Goal: Task Accomplishment & Management: Manage account settings

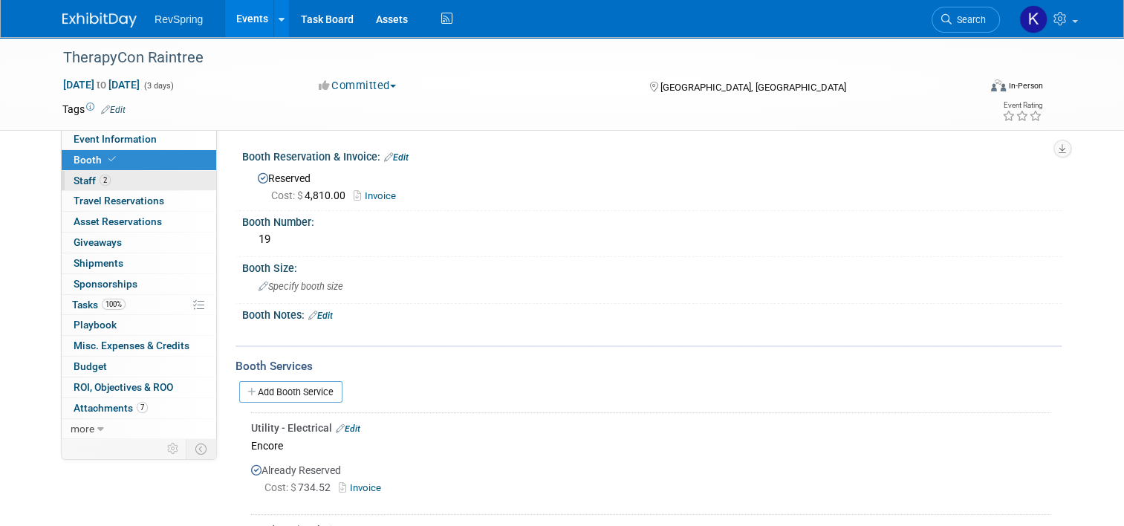
click at [157, 181] on link "2 Staff 2" at bounding box center [139, 181] width 155 height 20
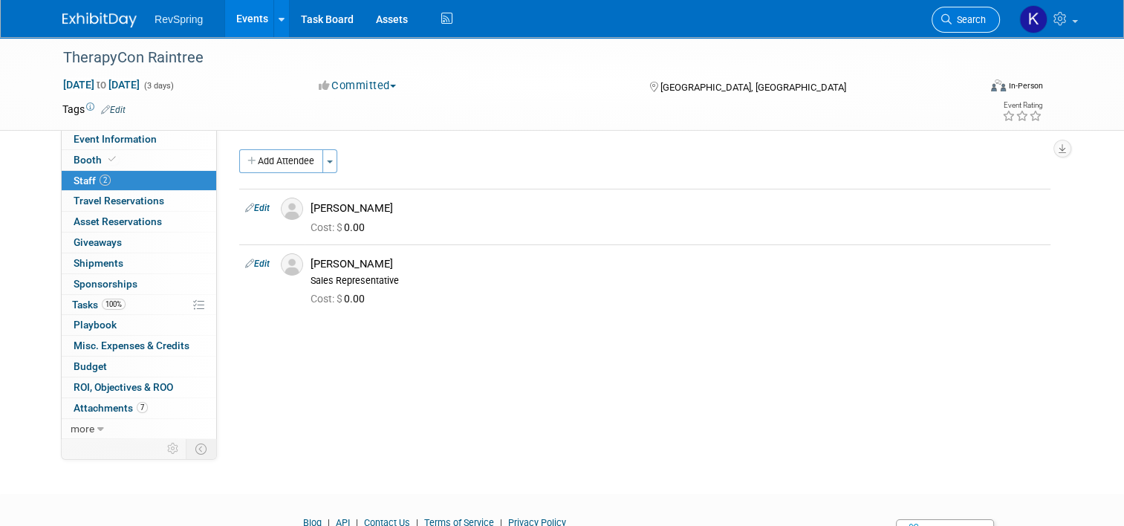
click at [952, 19] on icon at bounding box center [946, 19] width 10 height 10
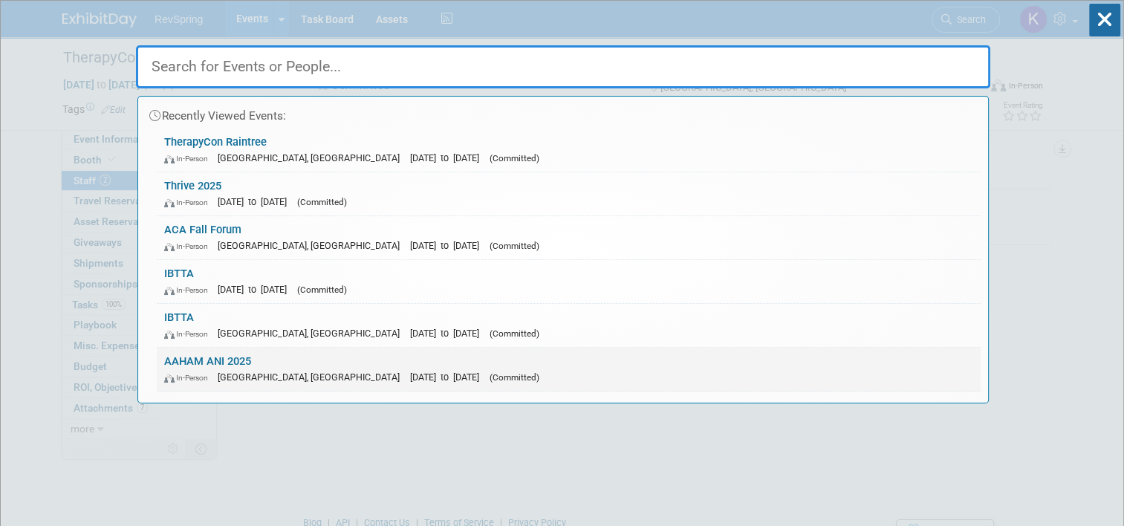
click at [620, 369] on div "In-Person Baltimore, MD Oct 20, 2025 to Oct 22, 2025 (Committed)" at bounding box center [568, 377] width 809 height 16
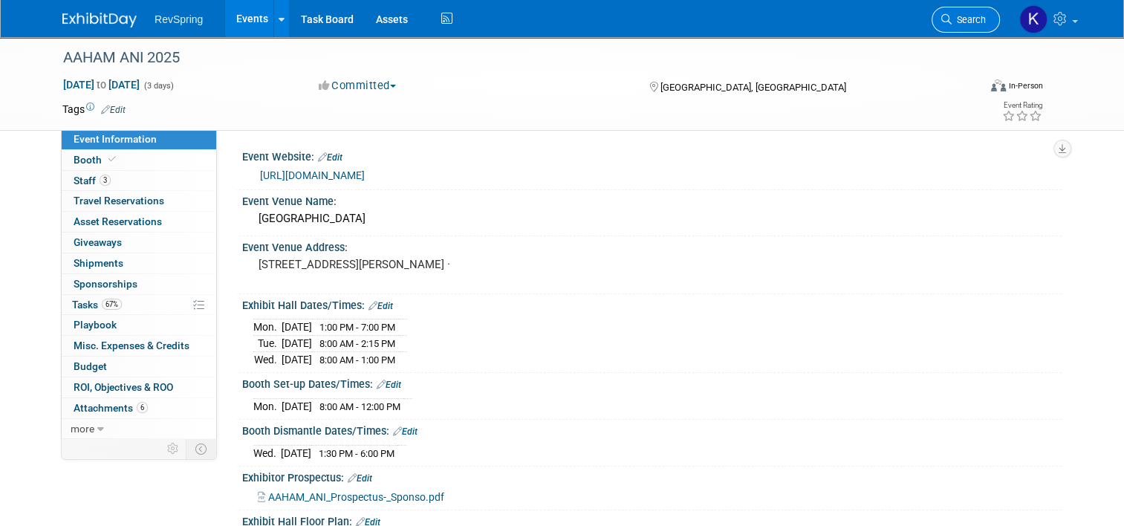
click at [950, 24] on icon at bounding box center [946, 19] width 10 height 10
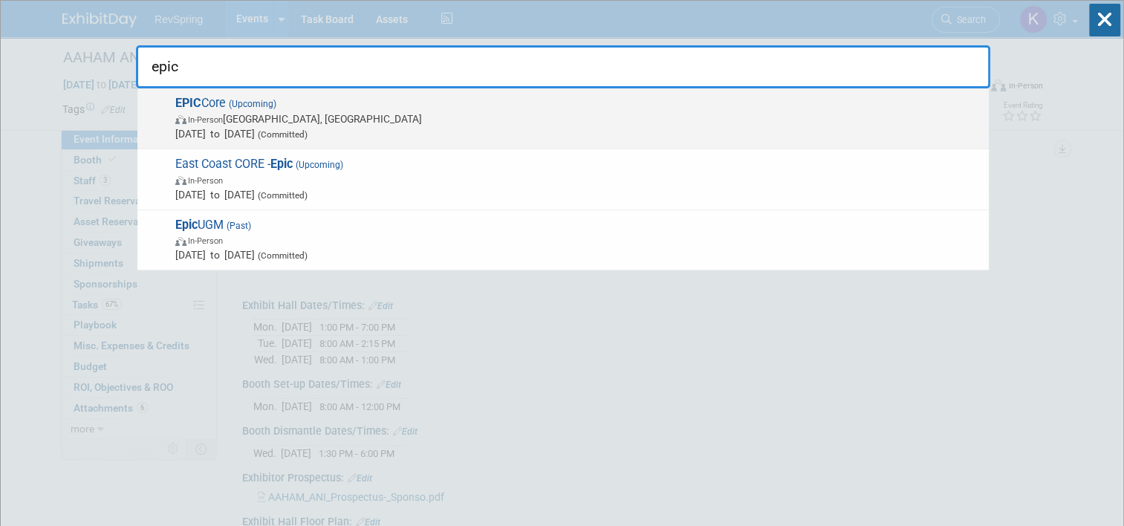
type input "epic"
click at [548, 122] on span "In-Person New Orleans, LA" at bounding box center [578, 118] width 806 height 15
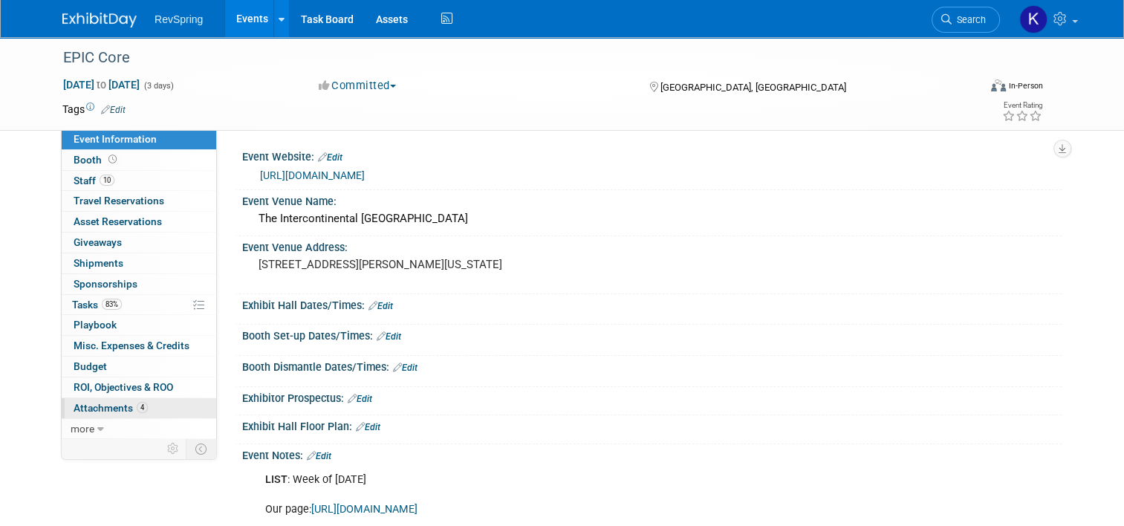
click at [137, 412] on link "4 Attachments 4" at bounding box center [139, 408] width 155 height 20
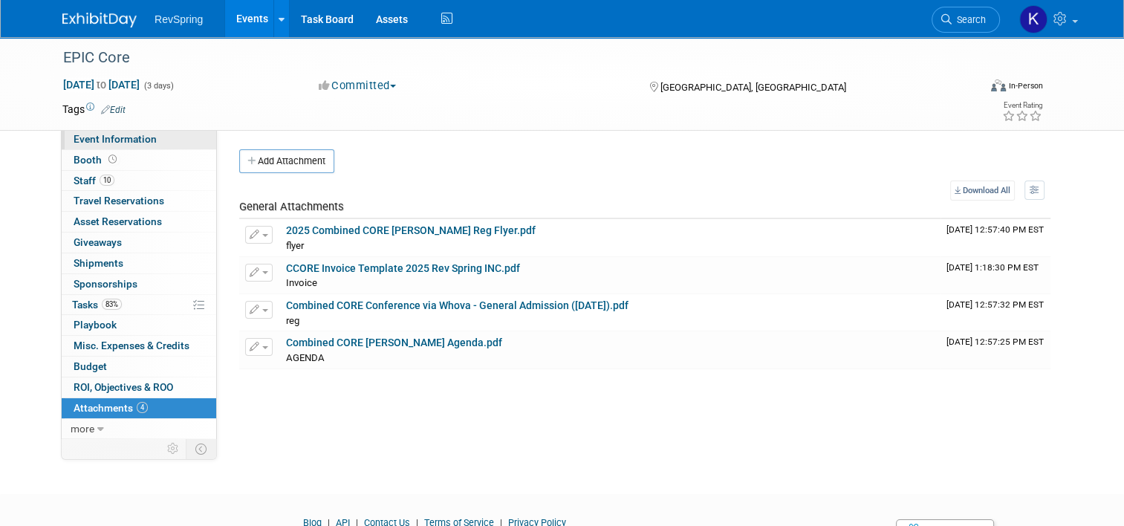
click at [176, 143] on link "Event Information" at bounding box center [139, 139] width 155 height 20
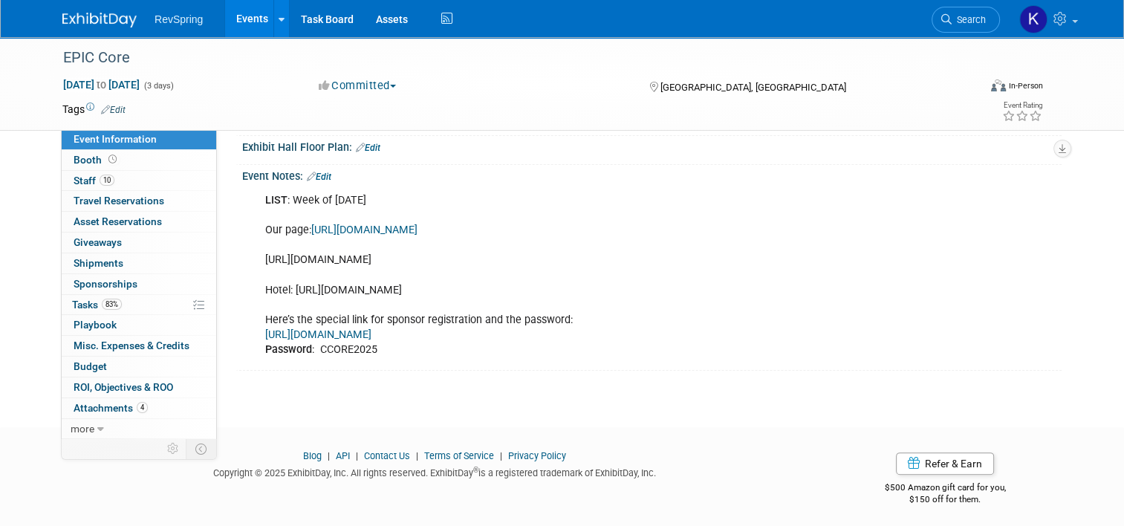
scroll to position [296, 0]
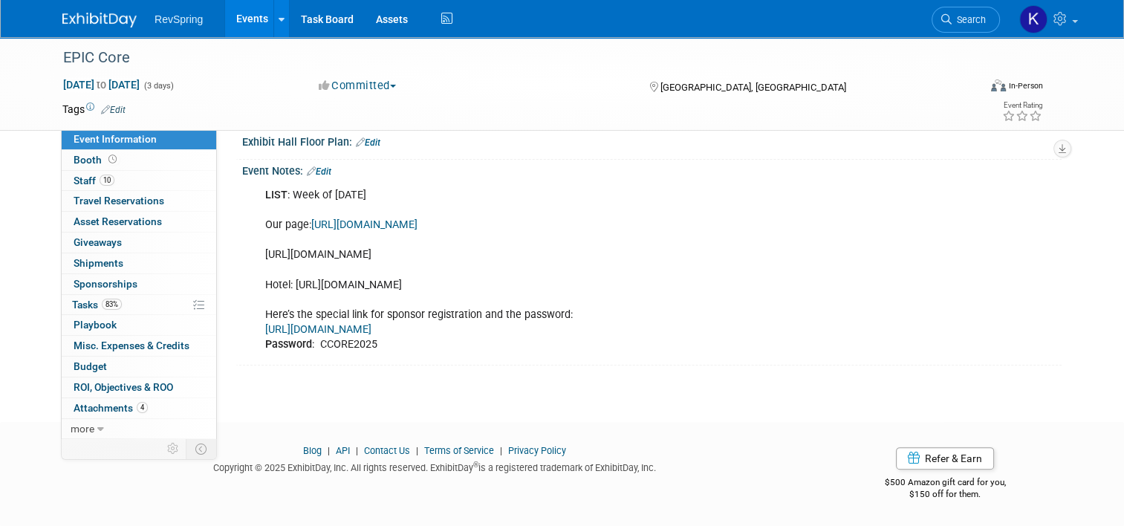
drag, startPoint x: 458, startPoint y: 259, endPoint x: 247, endPoint y: 239, distance: 212.7
click at [255, 239] on div "LIST : Week of [DATE] Our page: [URL][DOMAIN_NAME] [URL][DOMAIN_NAME] Hotel: [U…" at bounding box center [579, 270] width 648 height 179
copy div "[URL][DOMAIN_NAME]"
click at [97, 427] on icon at bounding box center [100, 429] width 7 height 10
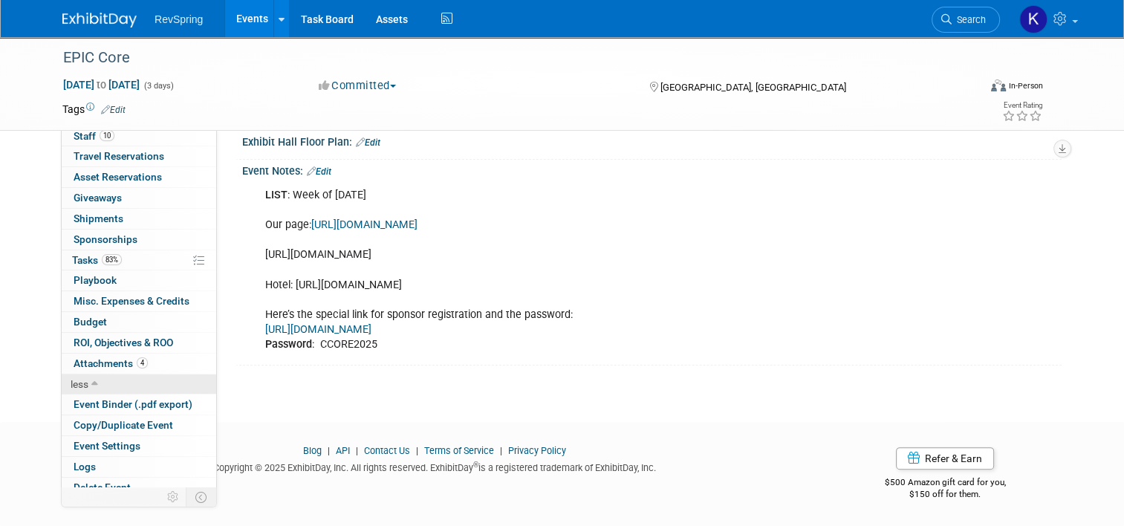
scroll to position [52, 0]
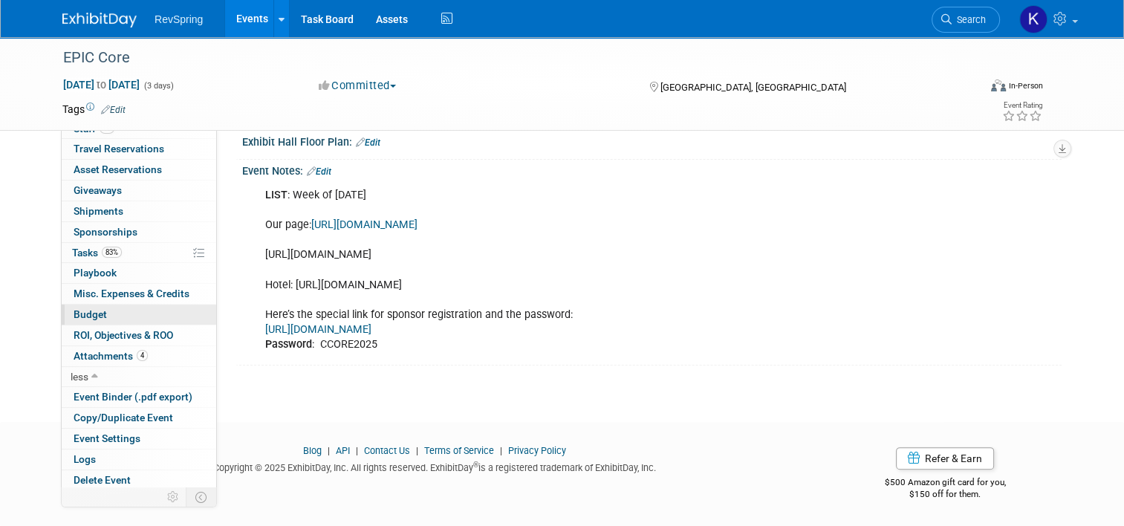
click at [118, 312] on link "Budget" at bounding box center [139, 315] width 155 height 20
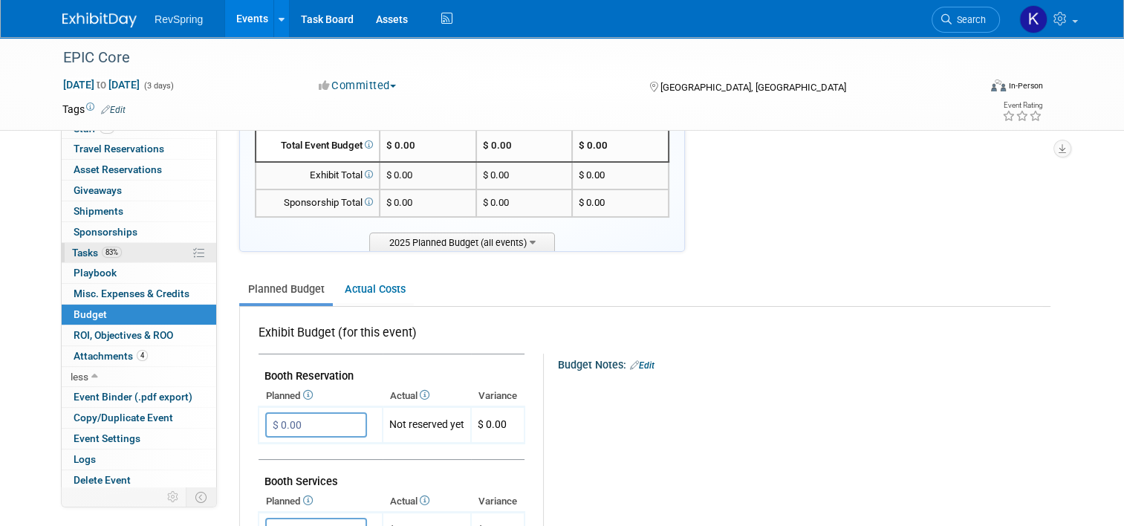
scroll to position [0, 0]
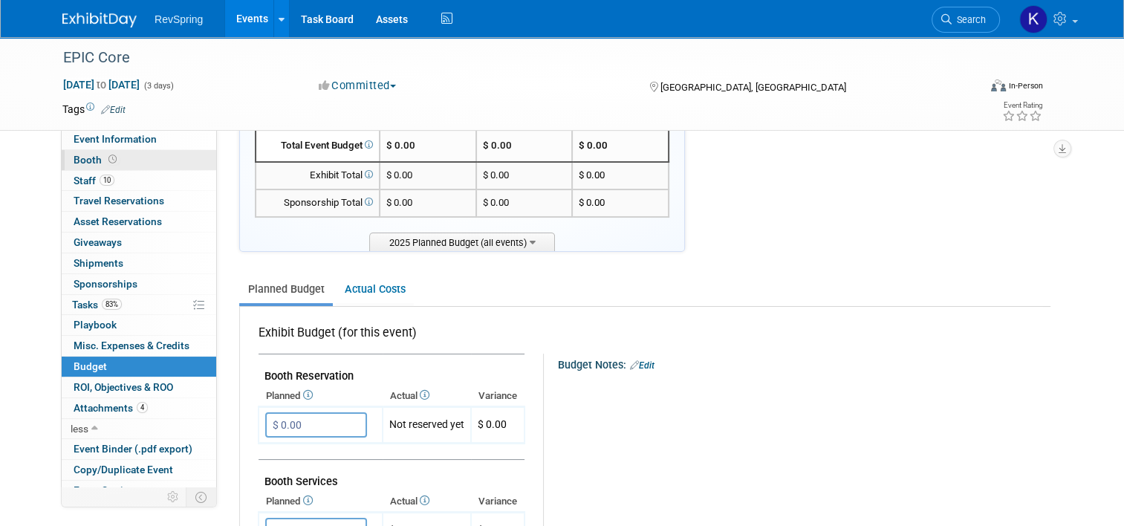
click at [116, 155] on link "Booth" at bounding box center [139, 160] width 155 height 20
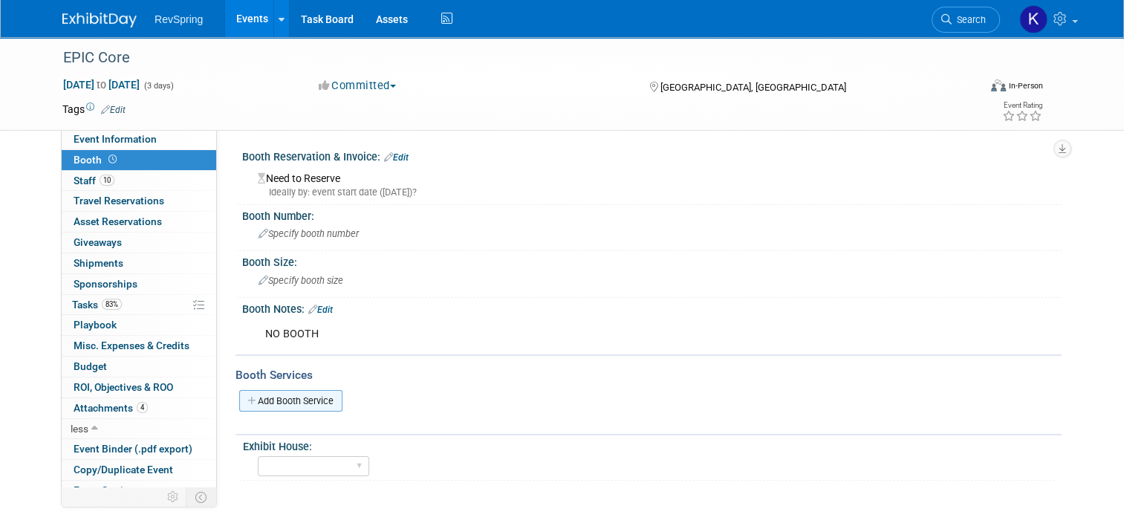
click at [289, 392] on link "Add Booth Service" at bounding box center [290, 401] width 103 height 22
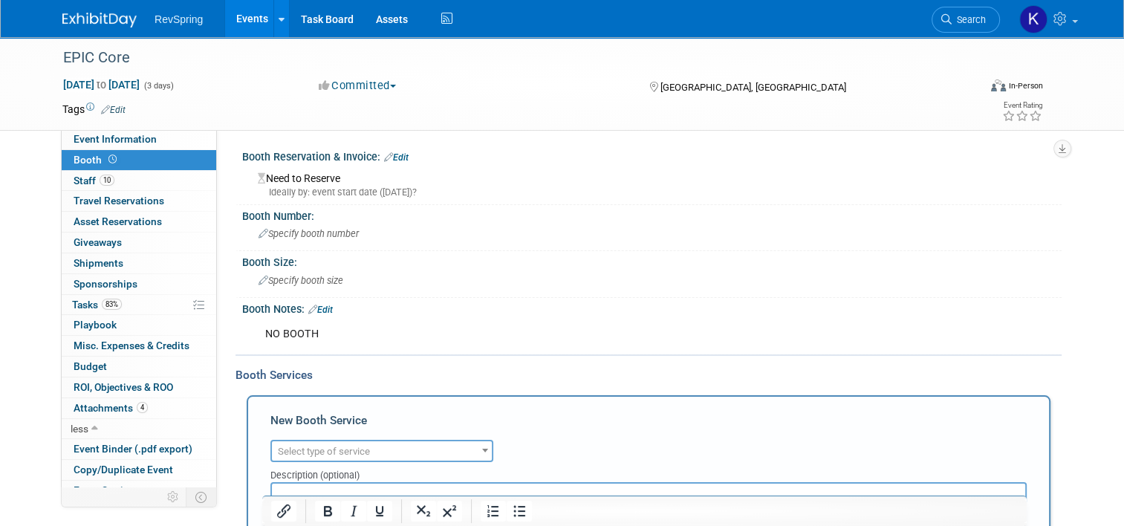
scroll to position [175, 0]
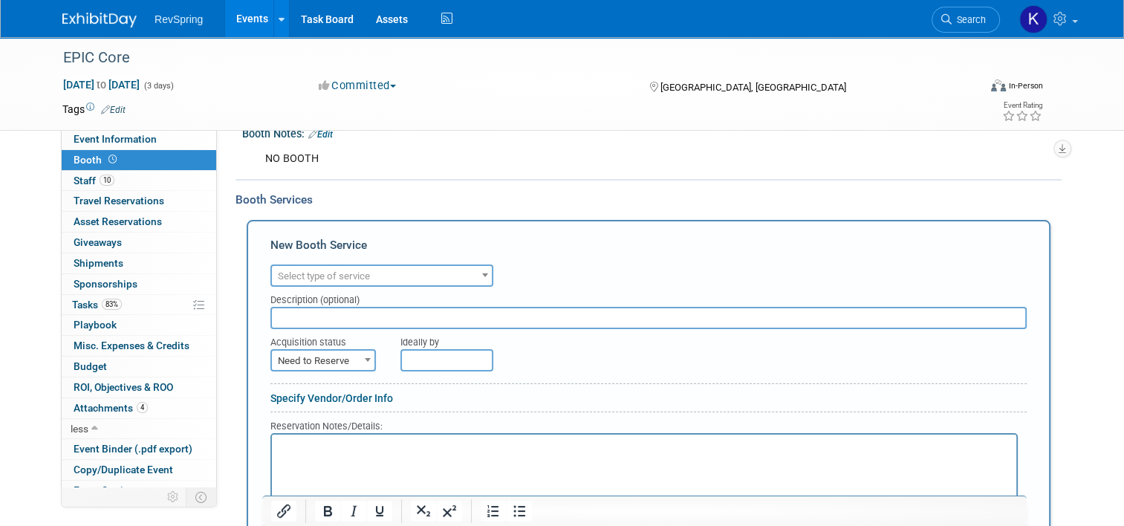
click at [348, 270] on span "Select type of service" at bounding box center [324, 275] width 92 height 11
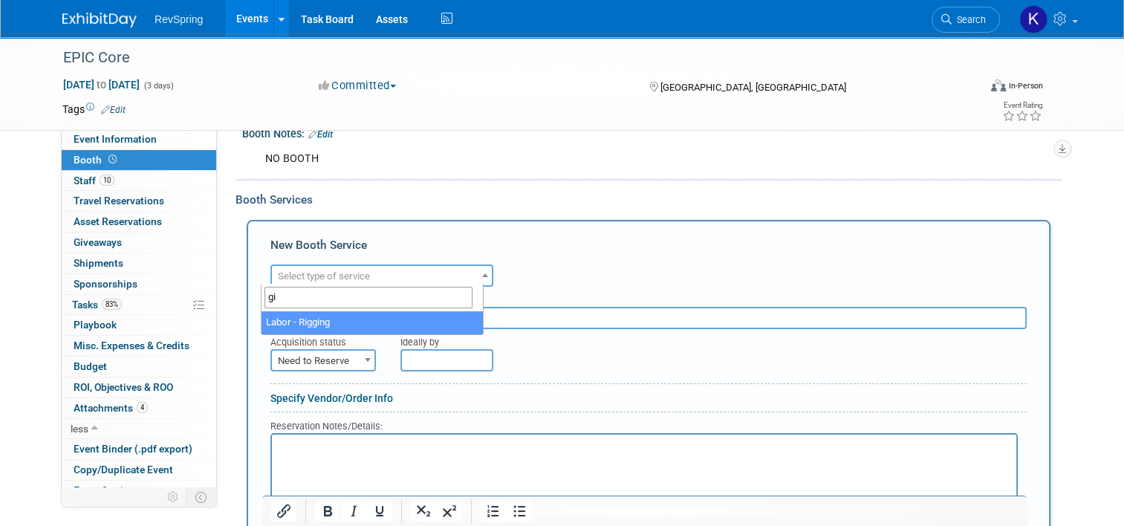
type input "g"
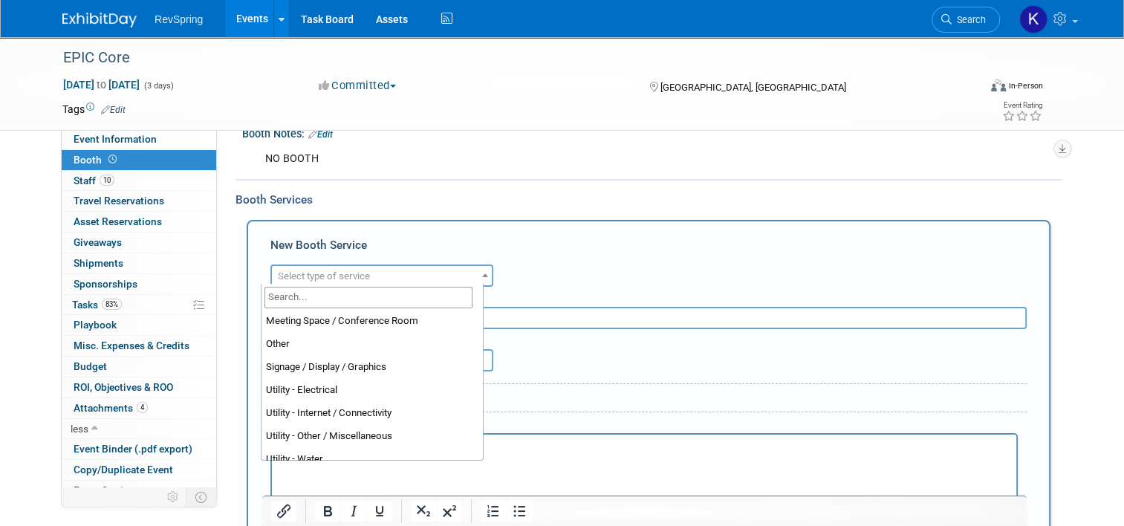
scroll to position [371, 0]
select select "1"
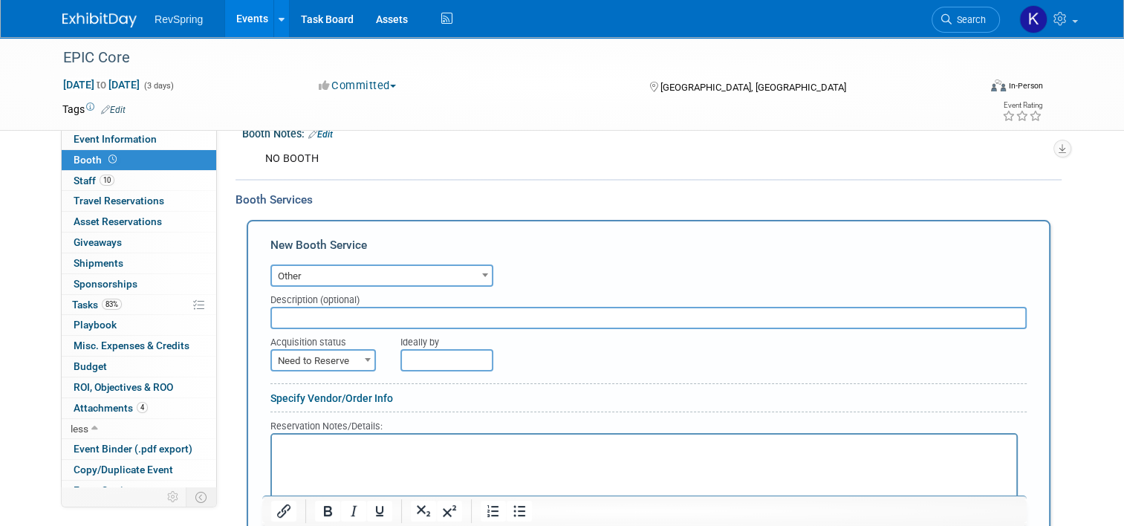
click at [351, 317] on input "text" at bounding box center [648, 318] width 756 height 22
type input "Giveaway"
click at [330, 357] on span "Need to Reserve" at bounding box center [323, 361] width 103 height 21
select select "2"
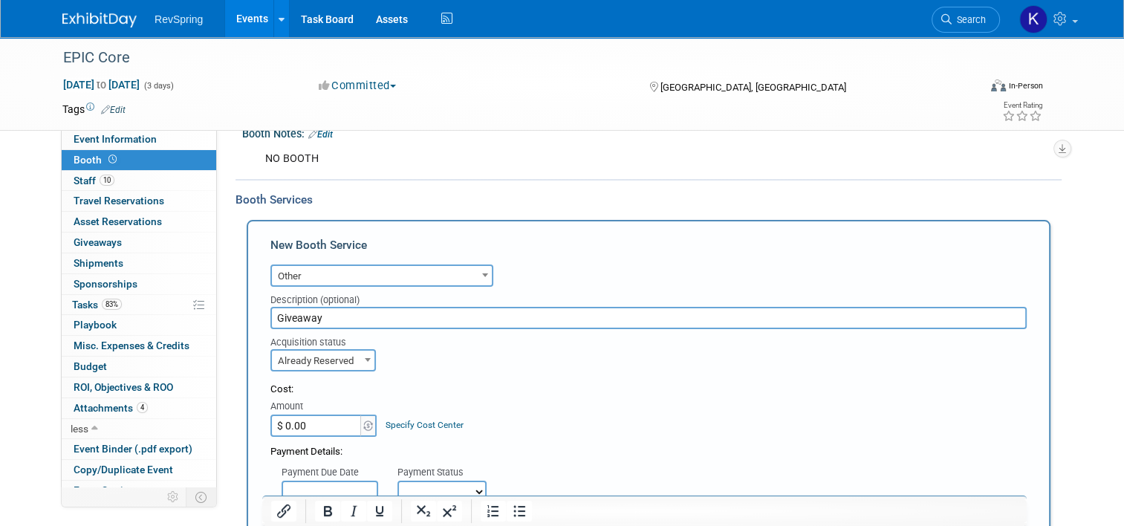
scroll to position [226, 0]
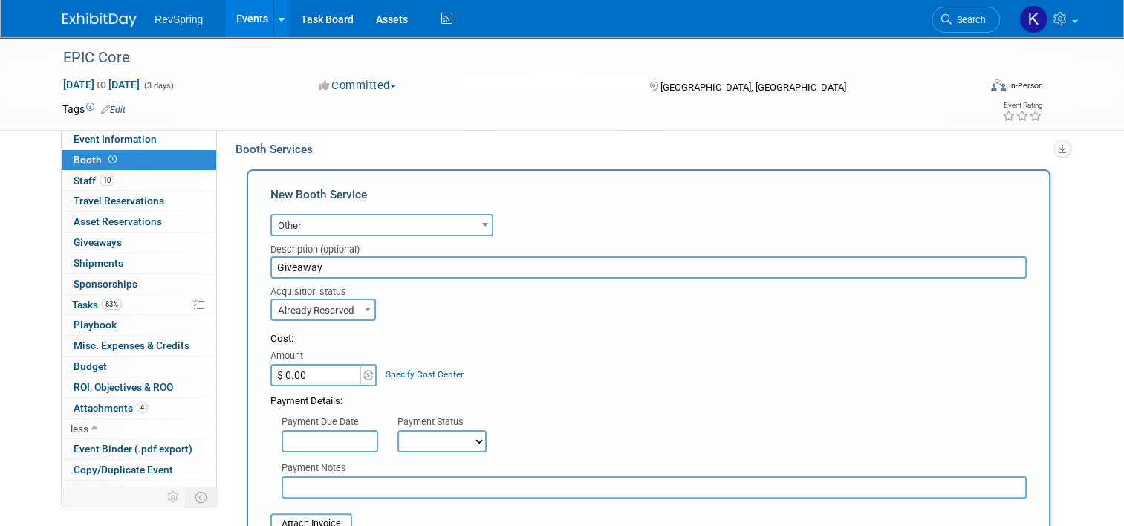
click at [314, 368] on input "$ 0.00" at bounding box center [316, 375] width 93 height 22
type input "$ 328.15"
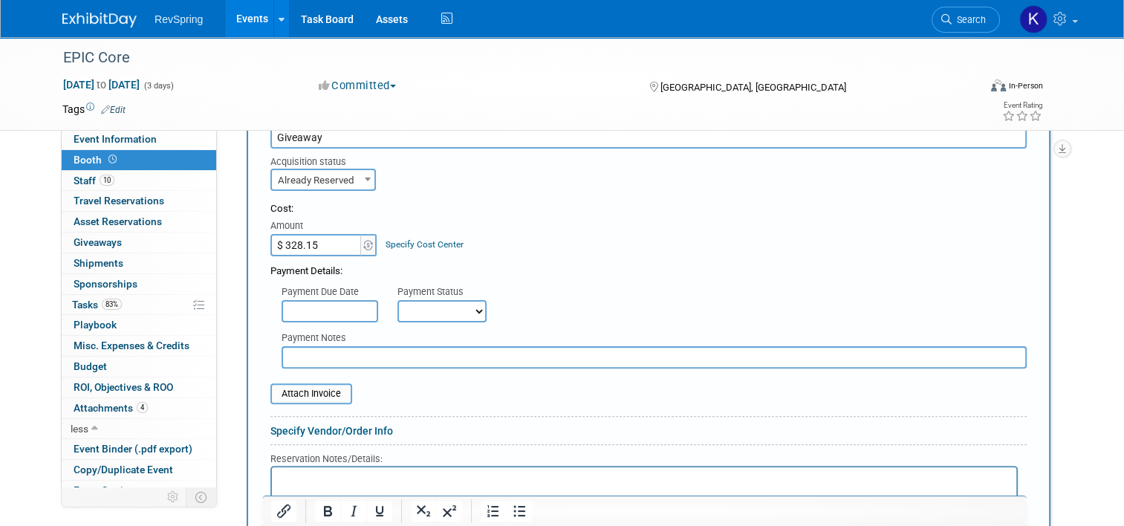
scroll to position [364, 0]
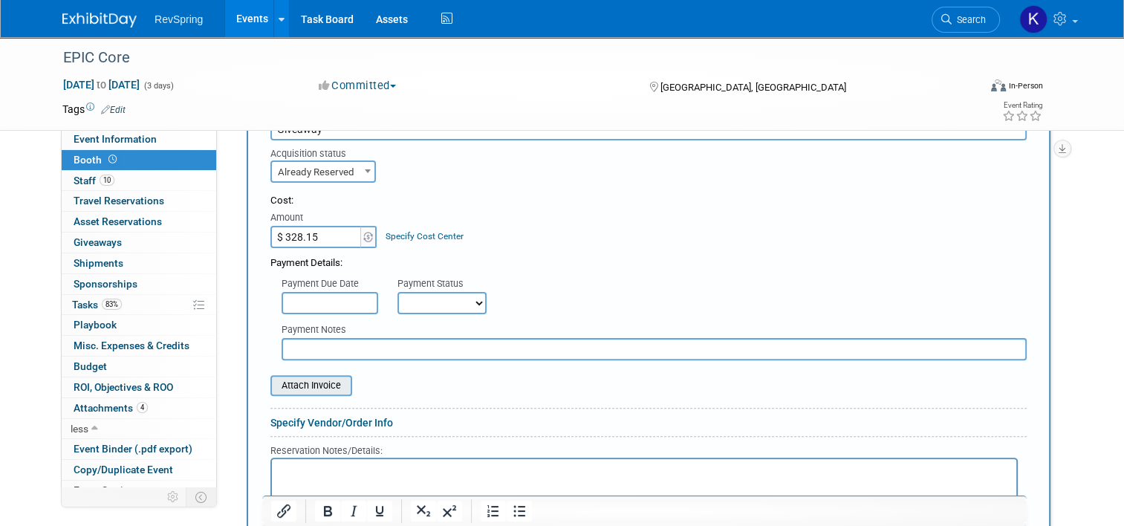
click at [300, 387] on input "file" at bounding box center [262, 386] width 177 height 18
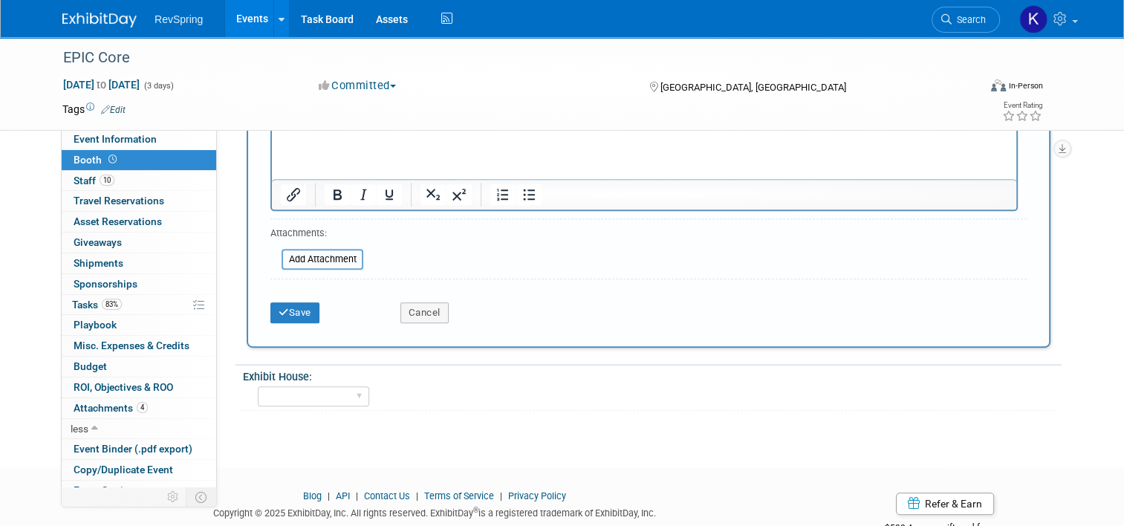
scroll to position [713, 0]
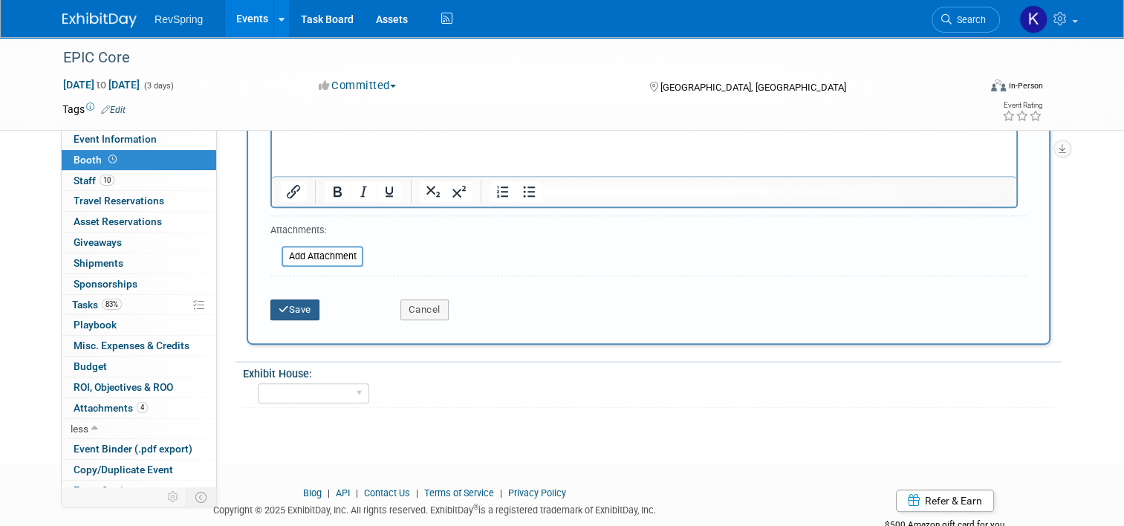
click at [293, 308] on button "Save" at bounding box center [294, 309] width 49 height 21
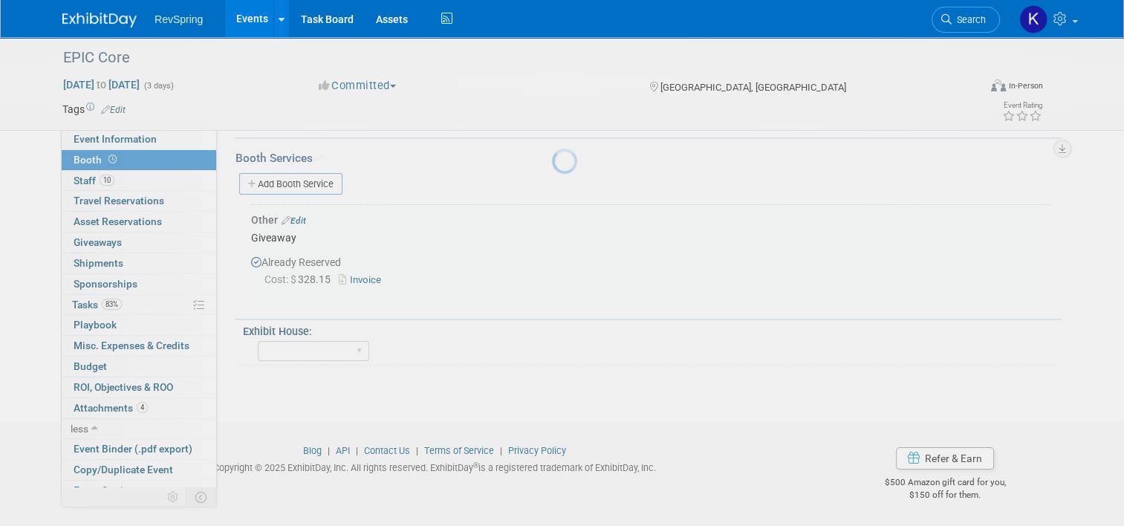
scroll to position [214, 0]
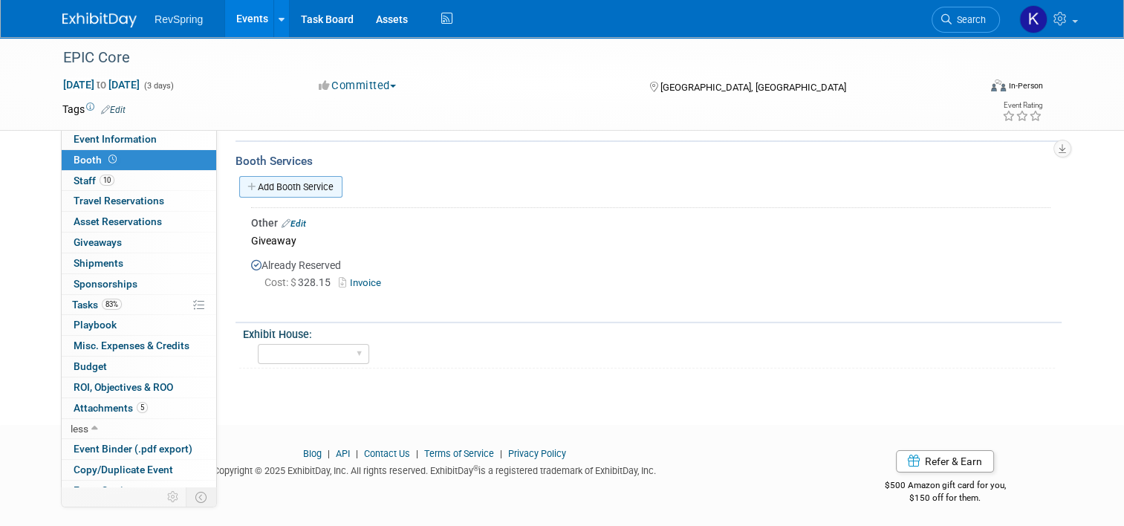
click at [282, 184] on link "Add Booth Service" at bounding box center [290, 187] width 103 height 22
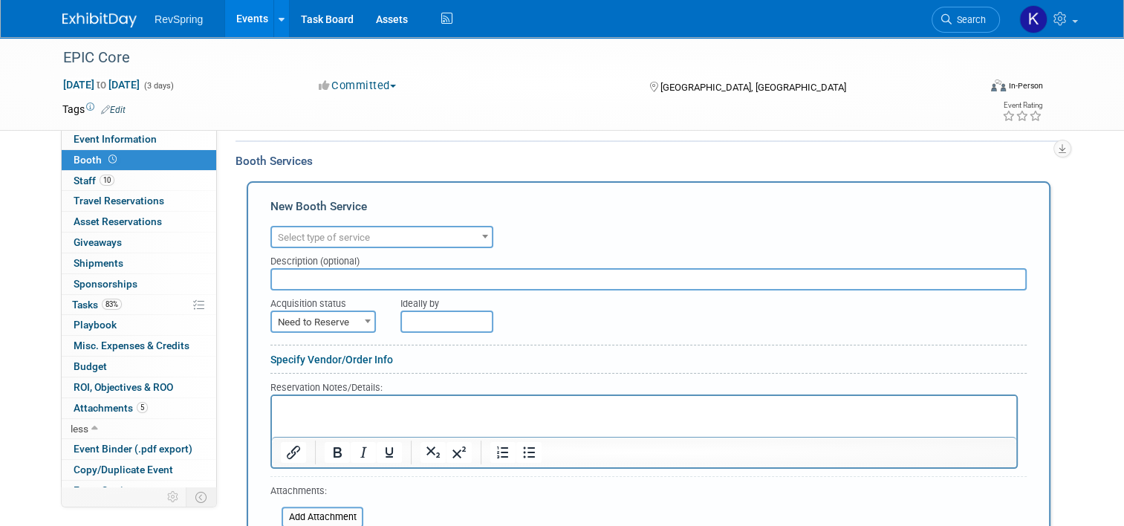
scroll to position [0, 0]
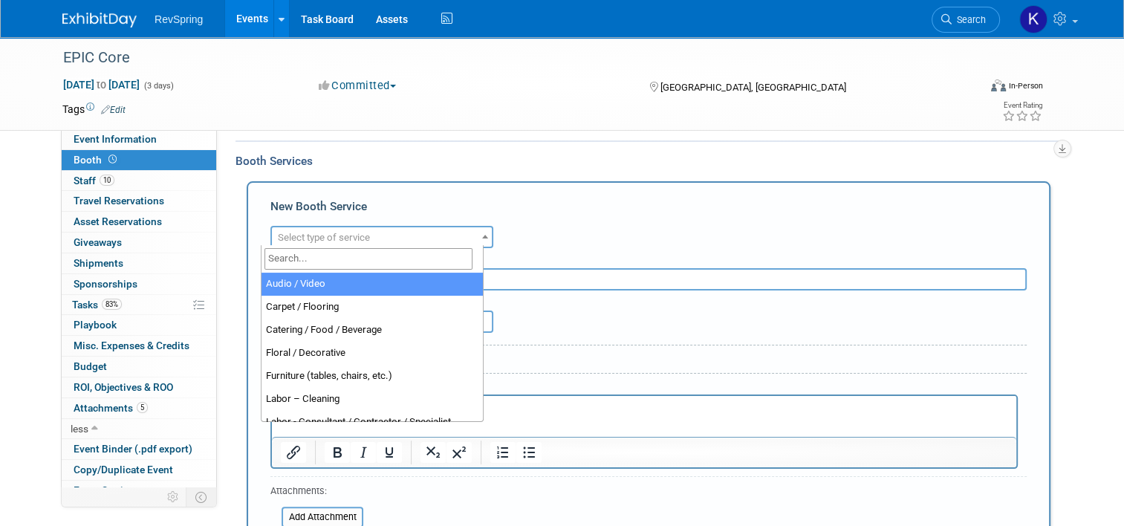
click at [299, 238] on span "Select type of service" at bounding box center [324, 237] width 92 height 11
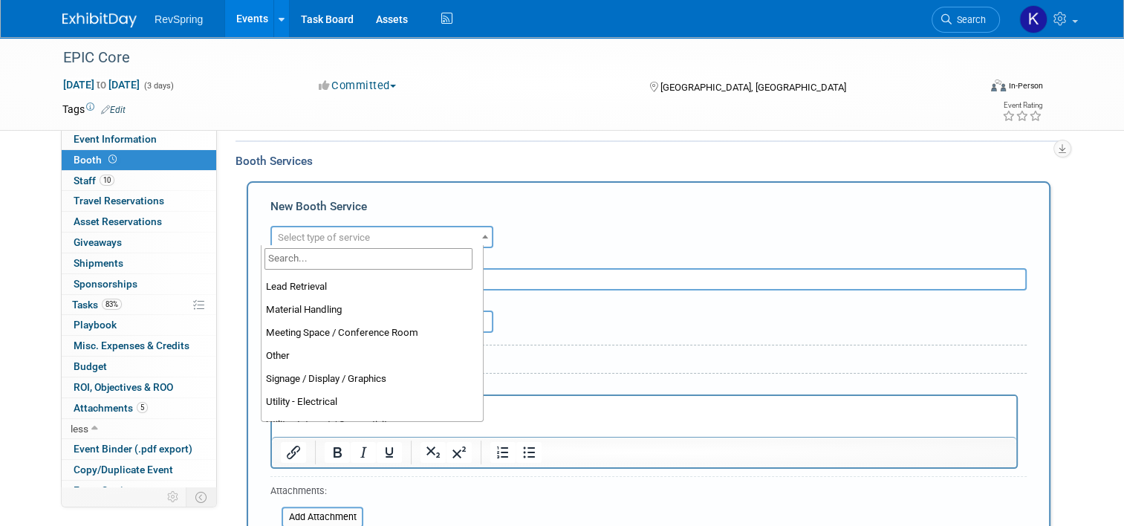
scroll to position [318, 0]
select select "1"
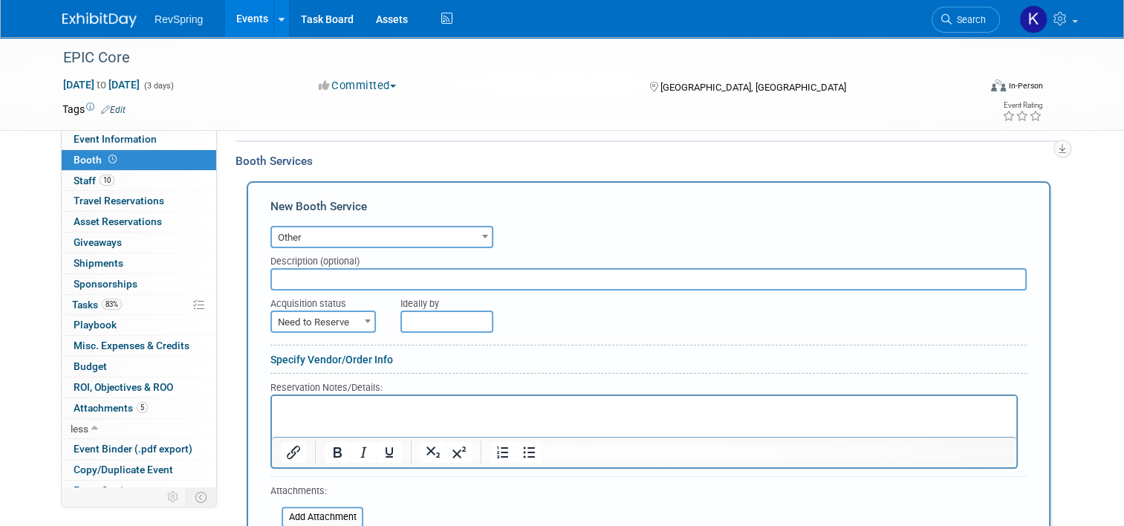
click at [324, 314] on span "Need to Reserve" at bounding box center [323, 322] width 103 height 21
select select "2"
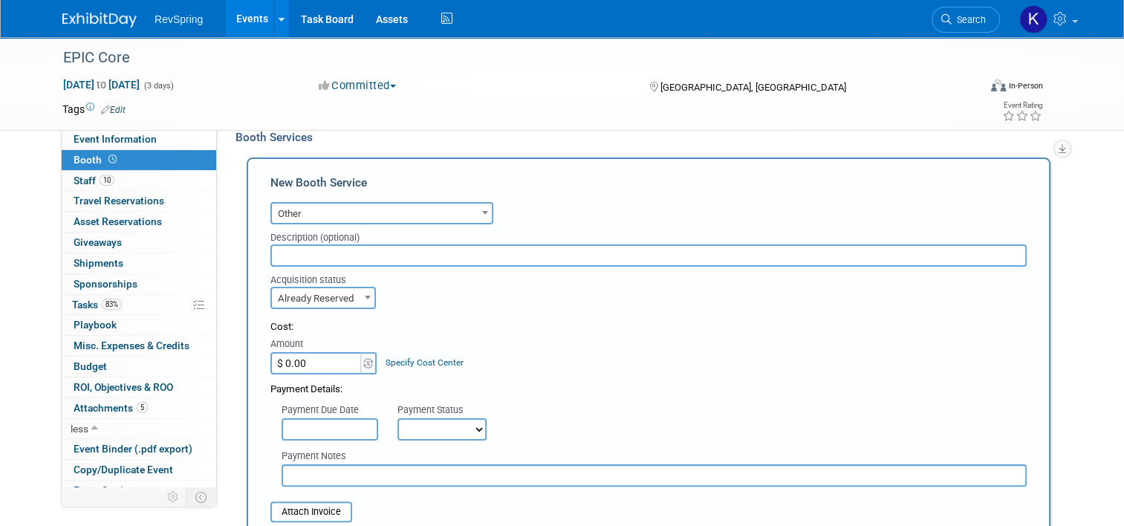
scroll to position [238, 0]
click at [303, 357] on input "$ 0.00" at bounding box center [316, 363] width 93 height 22
type input "$ 202.97"
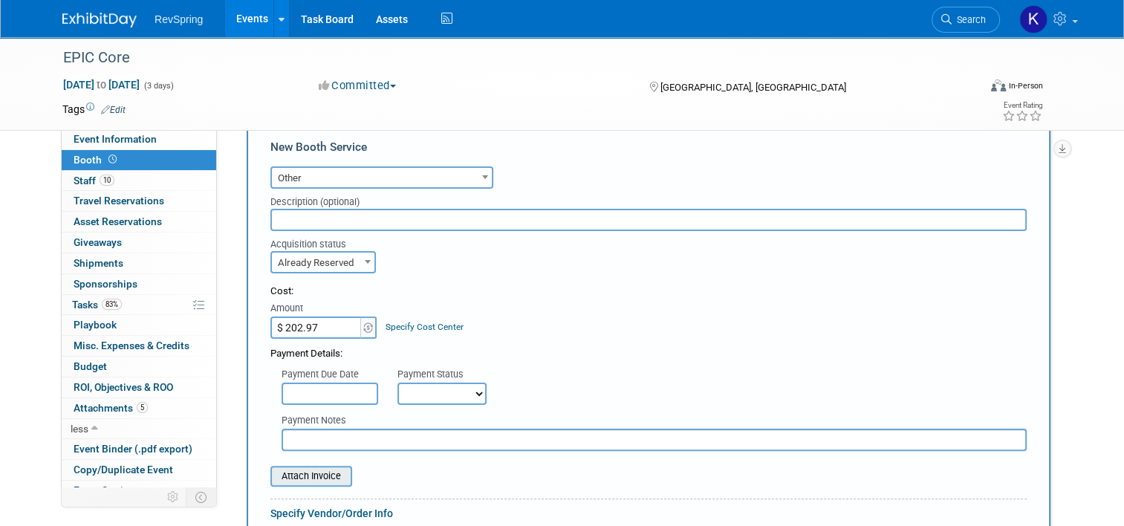
click at [302, 467] on input "file" at bounding box center [262, 476] width 177 height 18
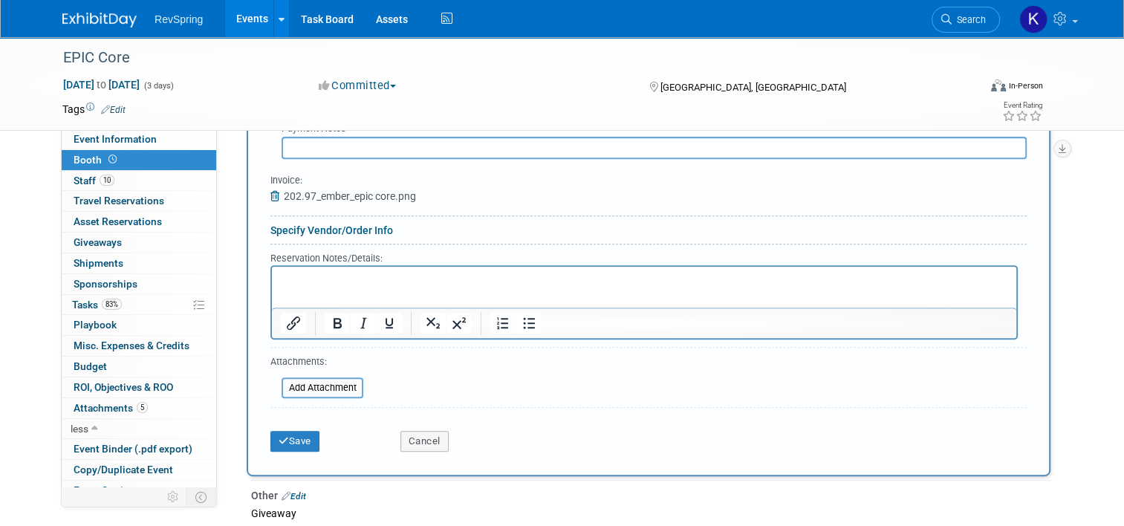
scroll to position [566, 0]
click at [282, 434] on button "Save" at bounding box center [294, 440] width 49 height 21
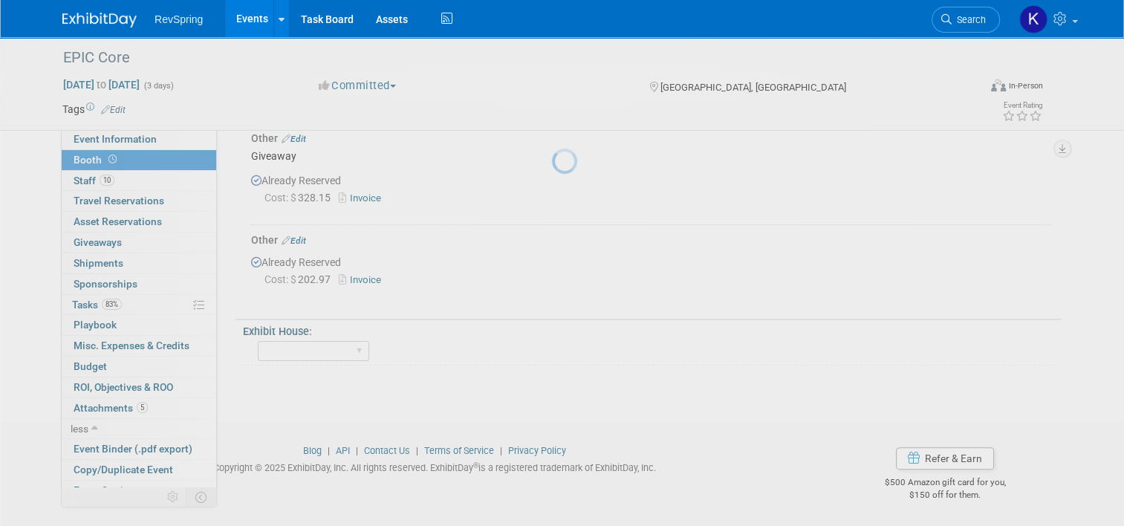
scroll to position [296, 0]
